Goal: Navigation & Orientation: Go to known website

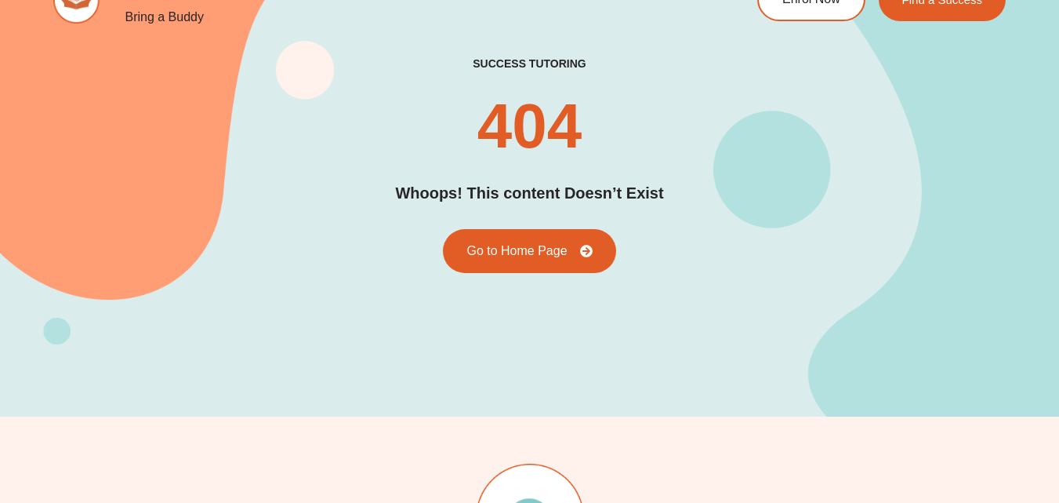
scroll to position [42, 0]
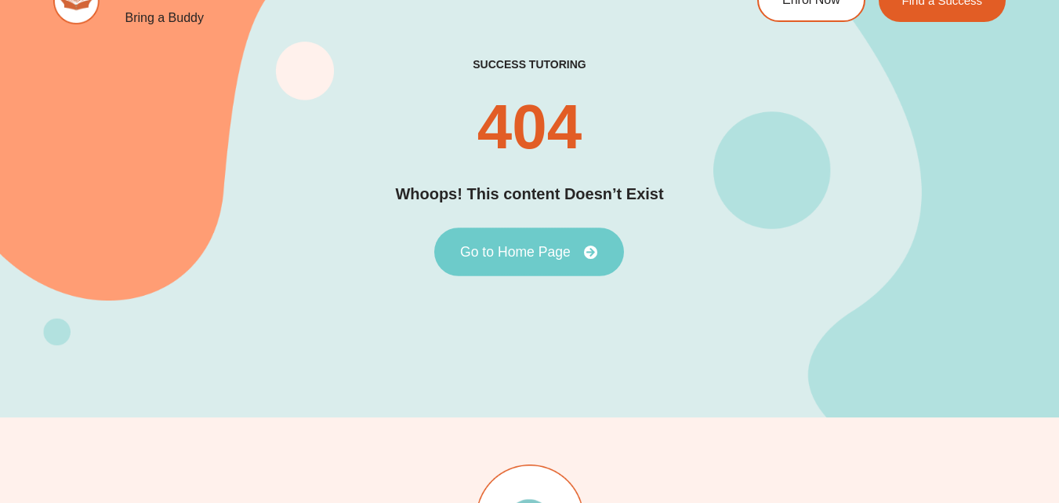
click at [549, 238] on link "Go to Home Page" at bounding box center [529, 251] width 190 height 49
